Goal: Transaction & Acquisition: Purchase product/service

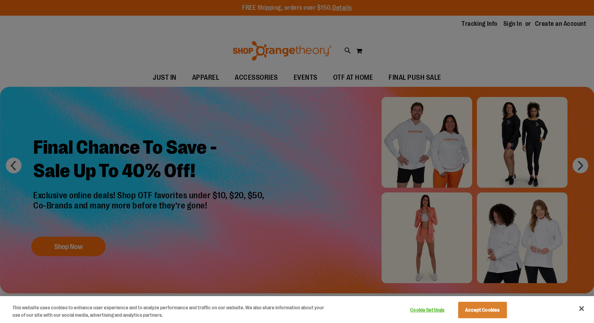
click at [222, 258] on div at bounding box center [297, 161] width 594 height 323
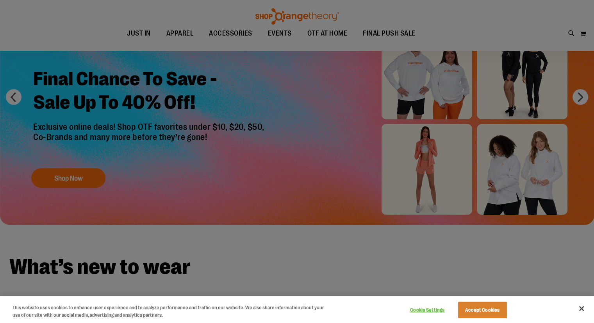
scroll to position [72, 0]
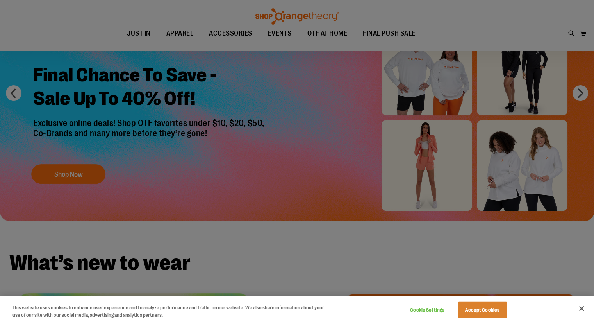
click at [55, 180] on div at bounding box center [297, 161] width 594 height 323
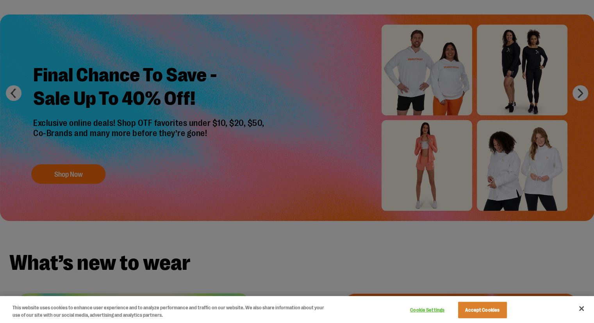
scroll to position [0, 0]
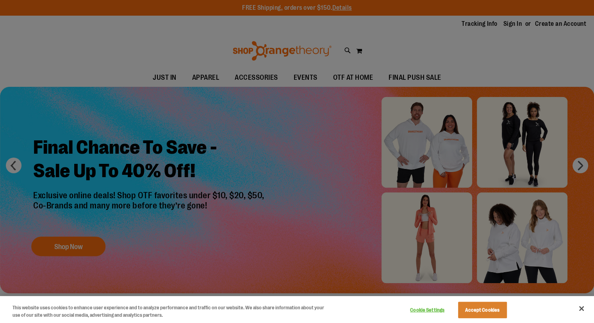
click at [426, 40] on div at bounding box center [297, 161] width 594 height 323
click at [81, 249] on div at bounding box center [297, 161] width 594 height 323
click at [580, 164] on div at bounding box center [297, 161] width 594 height 323
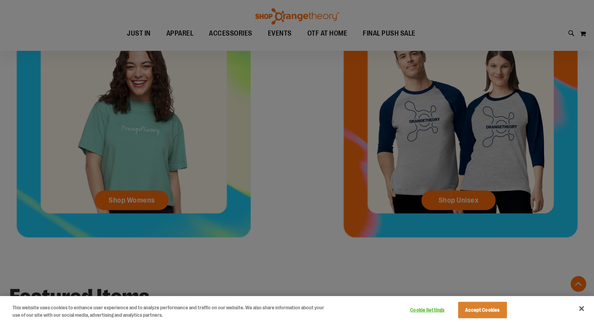
scroll to position [340, 0]
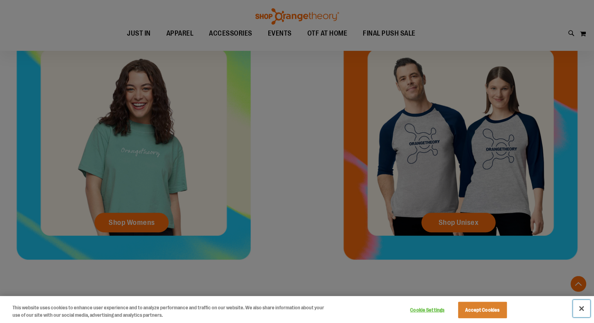
click at [583, 306] on button "Close" at bounding box center [581, 308] width 17 height 17
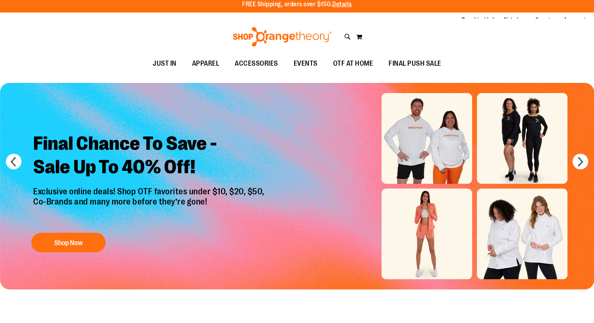
scroll to position [0, 0]
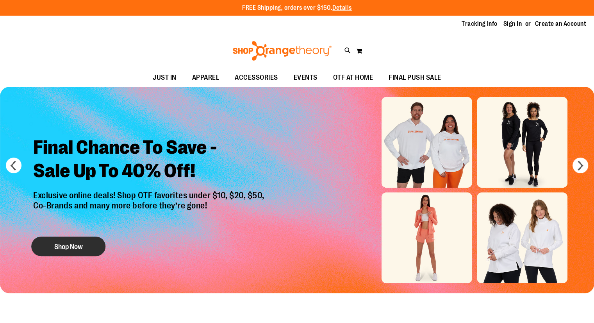
click at [53, 252] on button "Shop Now" at bounding box center [68, 246] width 74 height 20
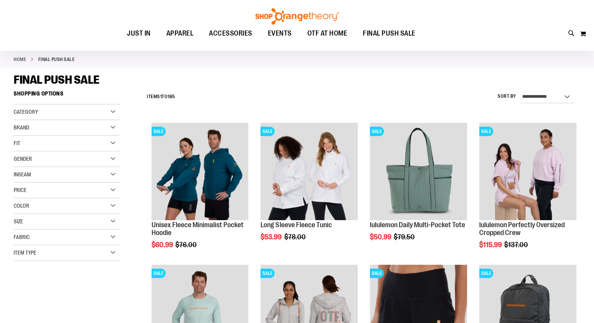
scroll to position [59, 0]
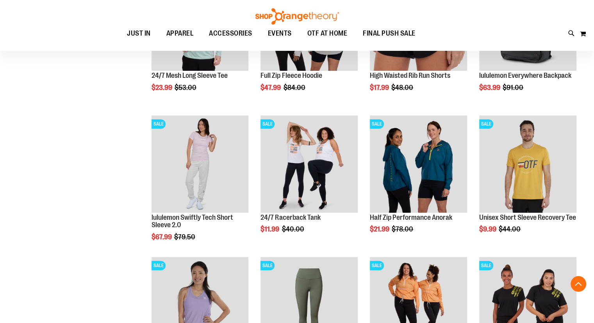
scroll to position [329, 0]
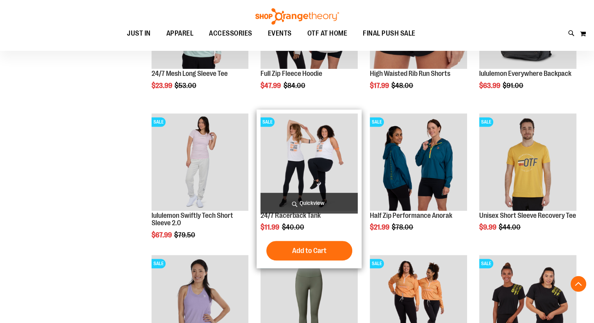
click at [305, 158] on img "product" at bounding box center [309, 161] width 97 height 97
click at [299, 161] on img "product" at bounding box center [309, 161] width 97 height 97
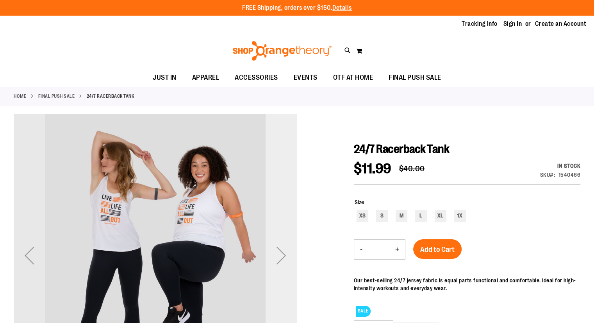
click at [279, 260] on div "Next" at bounding box center [281, 255] width 31 height 31
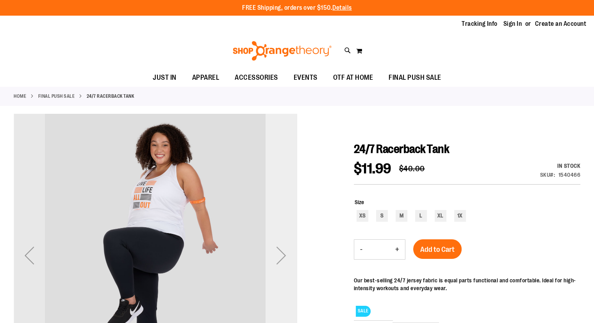
click at [279, 260] on div "Next" at bounding box center [281, 255] width 31 height 31
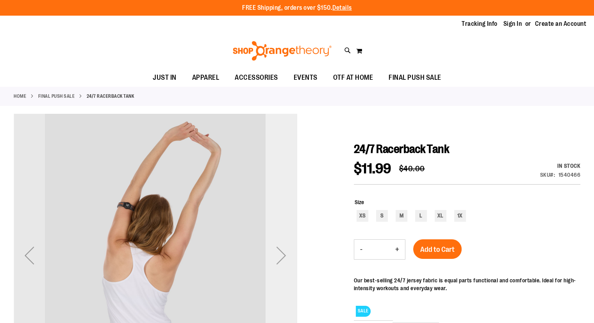
click at [279, 260] on div "Next" at bounding box center [281, 255] width 31 height 31
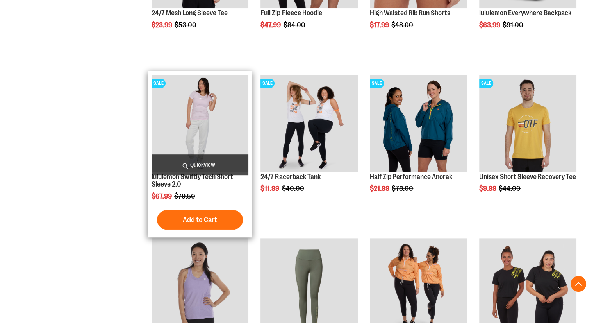
scroll to position [329, 0]
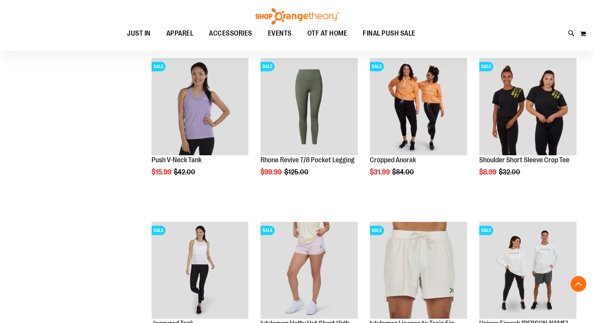
scroll to position [594, 0]
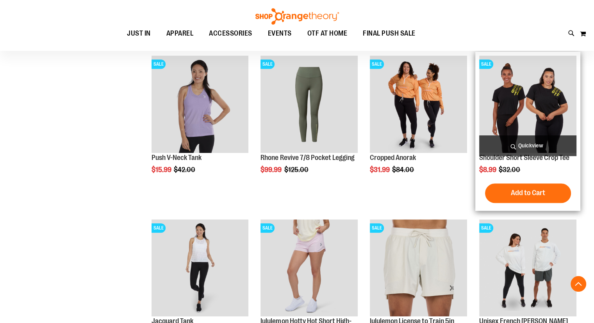
click at [522, 105] on img "product" at bounding box center [528, 103] width 97 height 97
click at [515, 101] on img "product" at bounding box center [528, 103] width 97 height 97
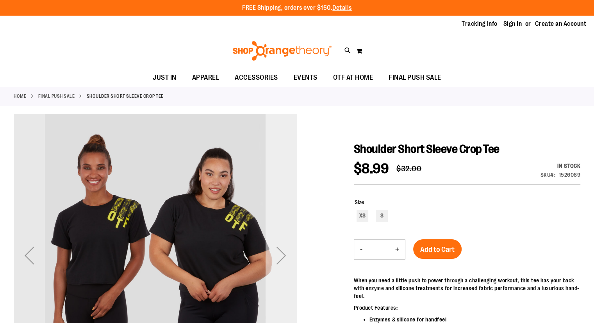
click at [288, 261] on div "Next" at bounding box center [281, 255] width 31 height 31
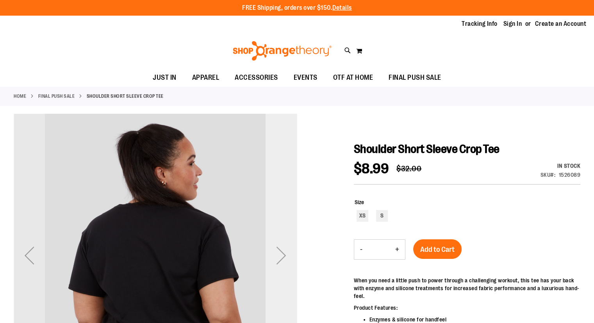
click at [288, 261] on div "Next" at bounding box center [281, 255] width 31 height 31
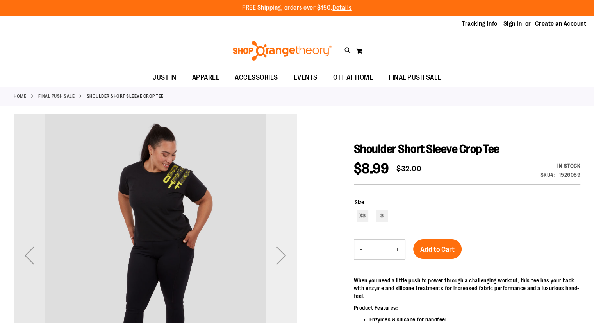
click at [288, 261] on div "Next" at bounding box center [281, 255] width 31 height 31
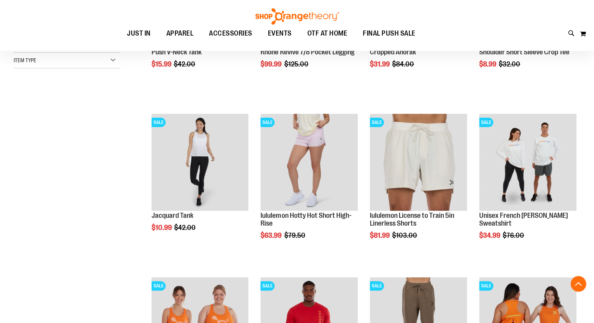
scroll to position [232, 0]
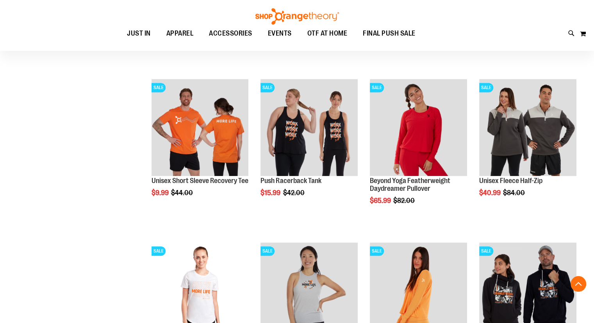
scroll to position [754, 0]
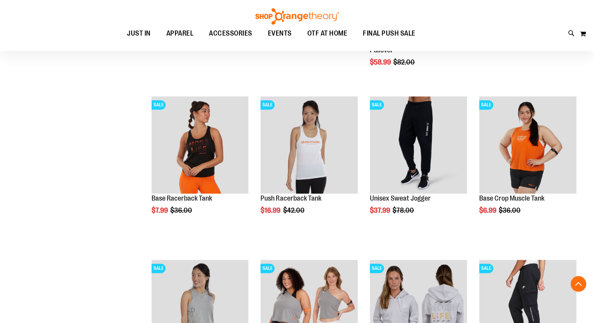
scroll to position [1064, 0]
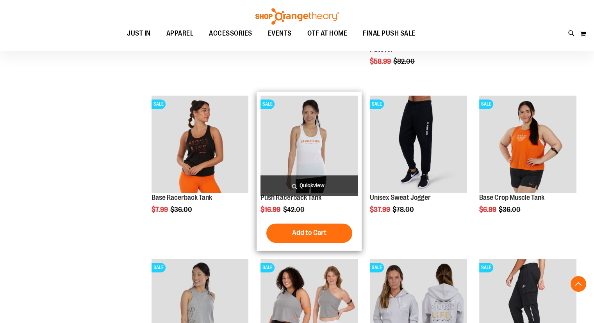
click at [308, 133] on img "product" at bounding box center [309, 143] width 97 height 97
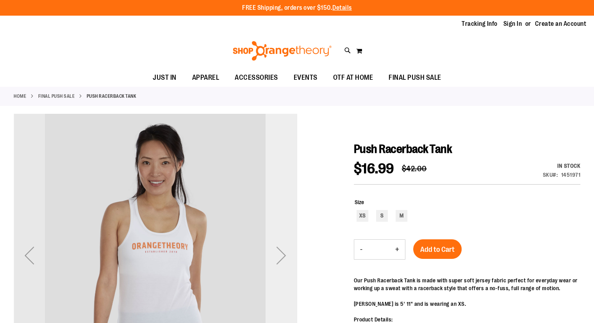
click at [281, 254] on div "Next" at bounding box center [281, 255] width 31 height 31
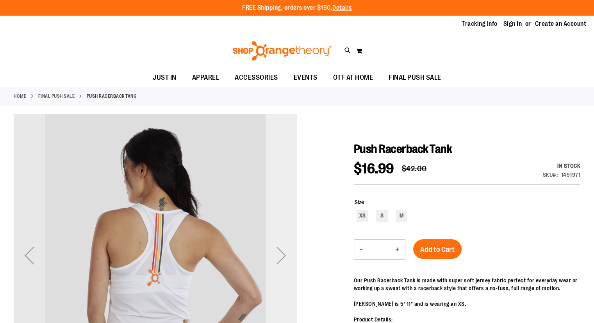
click at [281, 254] on div "Next" at bounding box center [281, 255] width 31 height 31
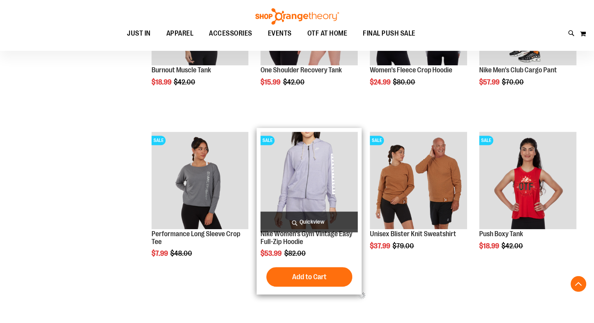
scroll to position [374, 0]
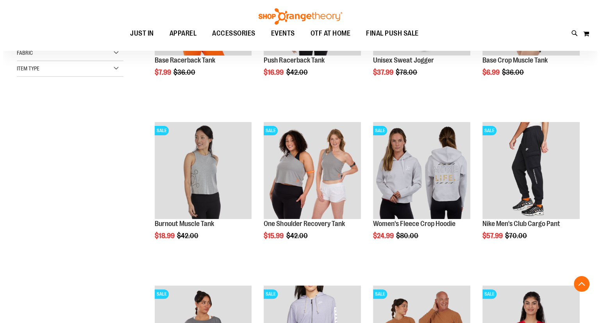
scroll to position [217, 0]
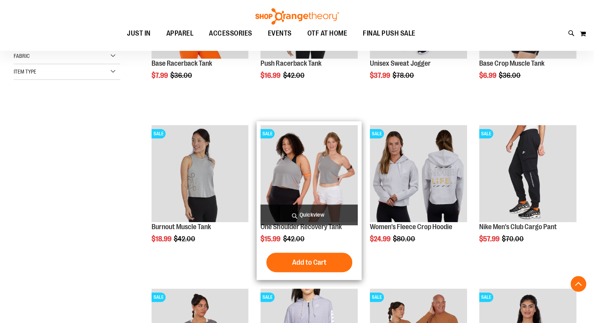
click at [302, 197] on img "product" at bounding box center [309, 173] width 97 height 97
click at [304, 218] on span "Quickview" at bounding box center [309, 214] width 97 height 21
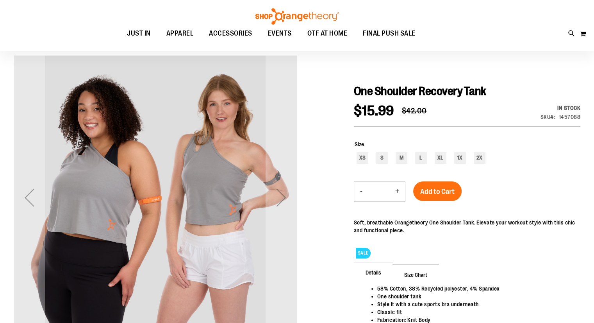
scroll to position [59, 0]
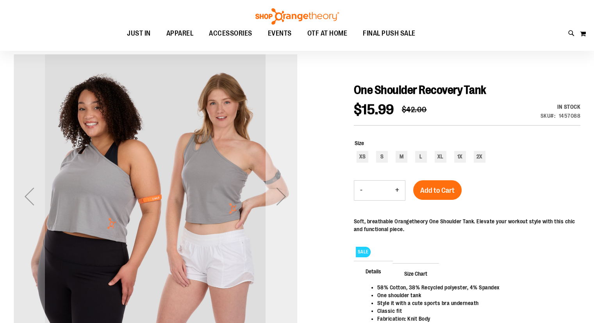
click at [278, 200] on div "Next" at bounding box center [281, 196] width 31 height 31
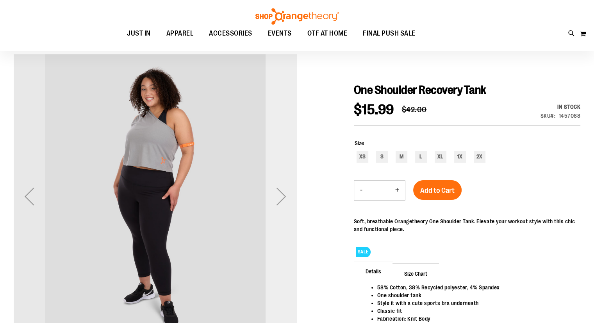
click at [278, 200] on div "Next" at bounding box center [281, 196] width 31 height 31
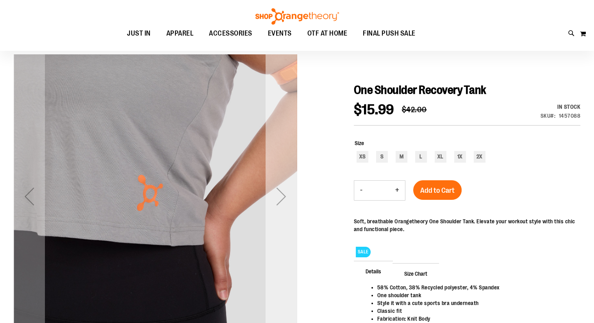
click at [278, 200] on div "Next" at bounding box center [281, 196] width 31 height 31
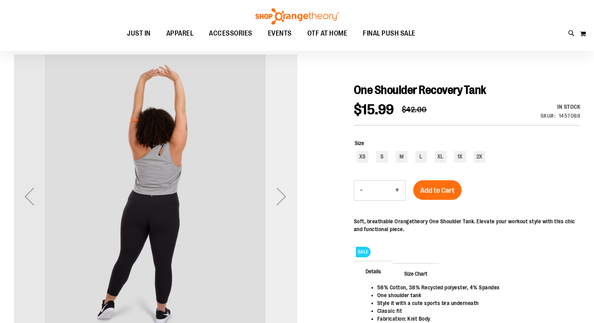
click at [278, 200] on div "Next" at bounding box center [281, 196] width 31 height 31
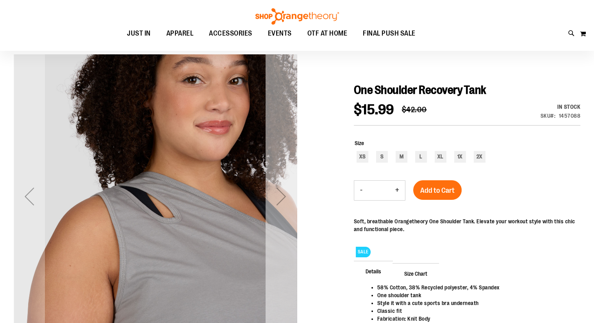
click at [278, 200] on div "Next" at bounding box center [281, 196] width 31 height 31
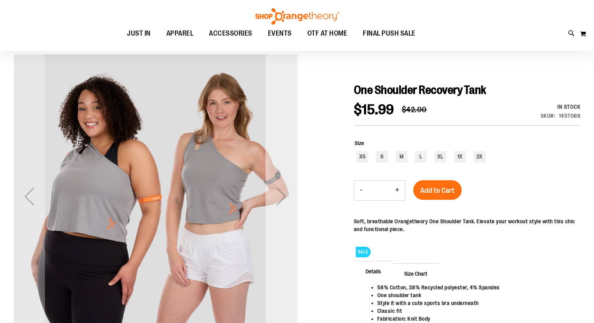
click at [278, 200] on div "Next" at bounding box center [281, 196] width 31 height 31
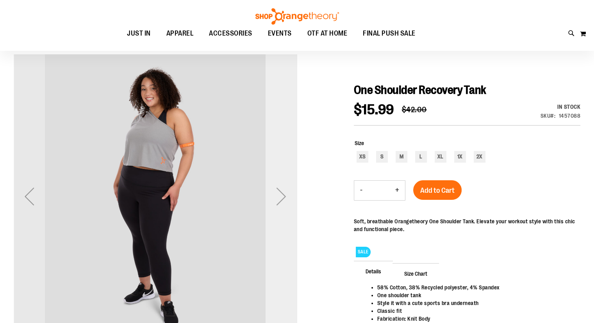
click at [278, 200] on div "Next" at bounding box center [281, 196] width 31 height 31
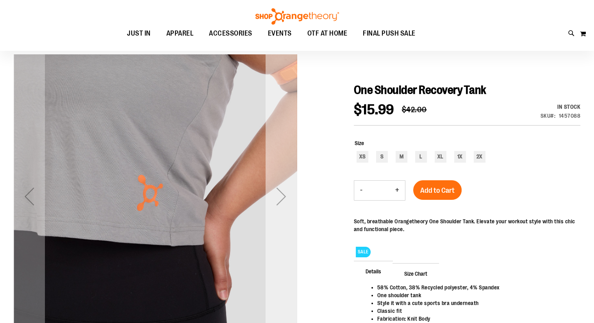
click at [278, 200] on div "Next" at bounding box center [281, 196] width 31 height 31
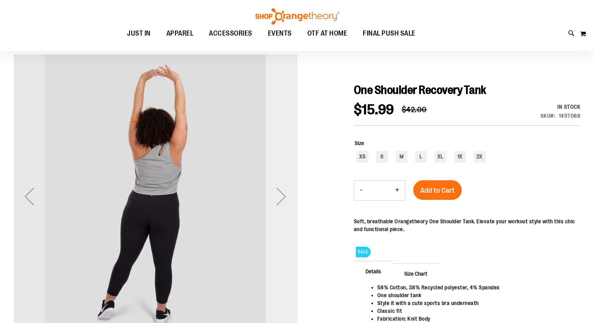
click at [278, 200] on div "Next" at bounding box center [281, 196] width 31 height 31
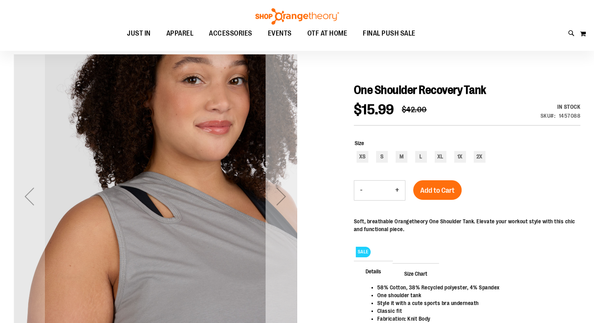
click at [278, 200] on div "Next" at bounding box center [281, 196] width 31 height 31
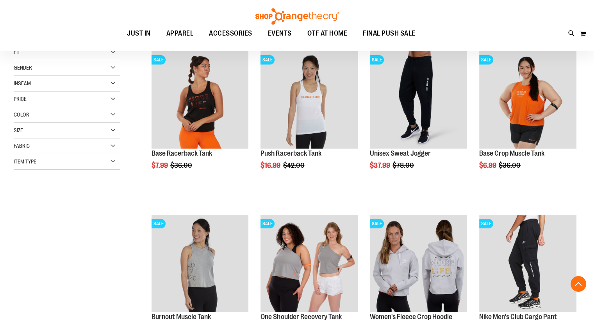
scroll to position [136, 0]
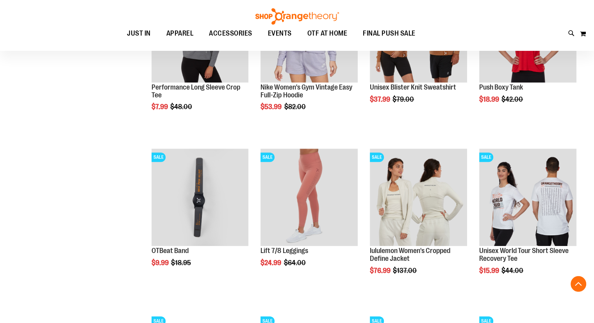
scroll to position [521, 0]
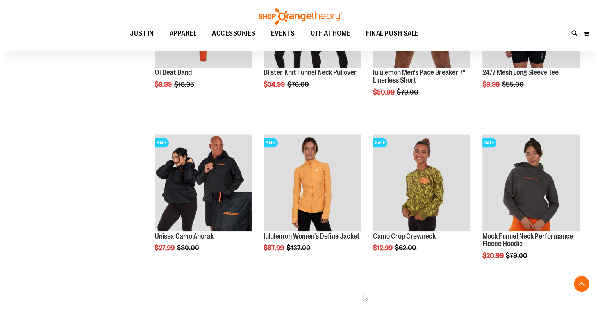
scroll to position [862, 0]
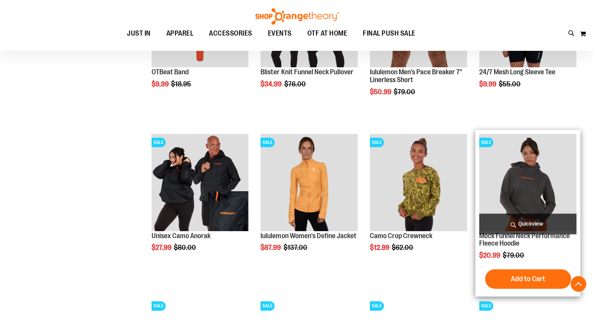
click at [527, 224] on span "Quickview" at bounding box center [528, 223] width 97 height 21
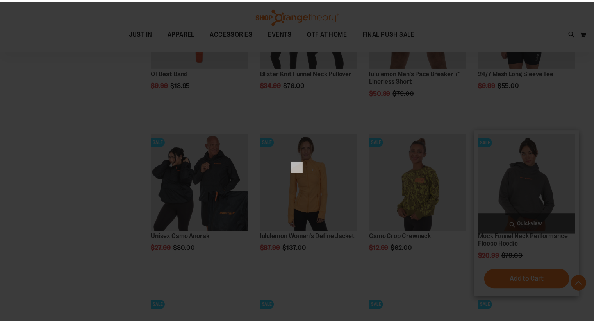
scroll to position [0, 0]
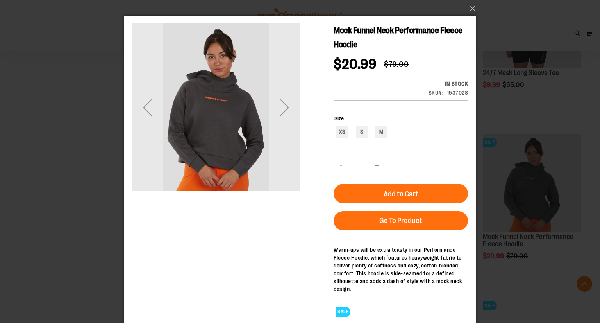
click at [286, 110] on div "Next" at bounding box center [284, 107] width 31 height 31
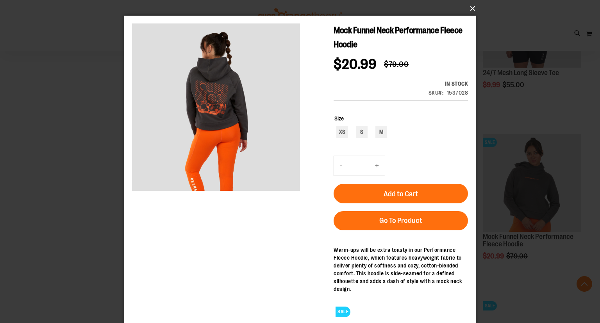
click at [473, 9] on button "×" at bounding box center [303, 8] width 352 height 17
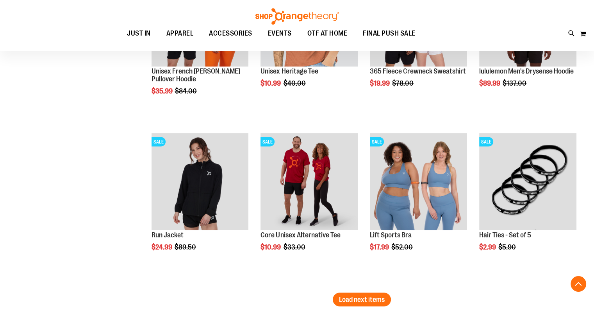
scroll to position [1356, 0]
